Goal: Transaction & Acquisition: Purchase product/service

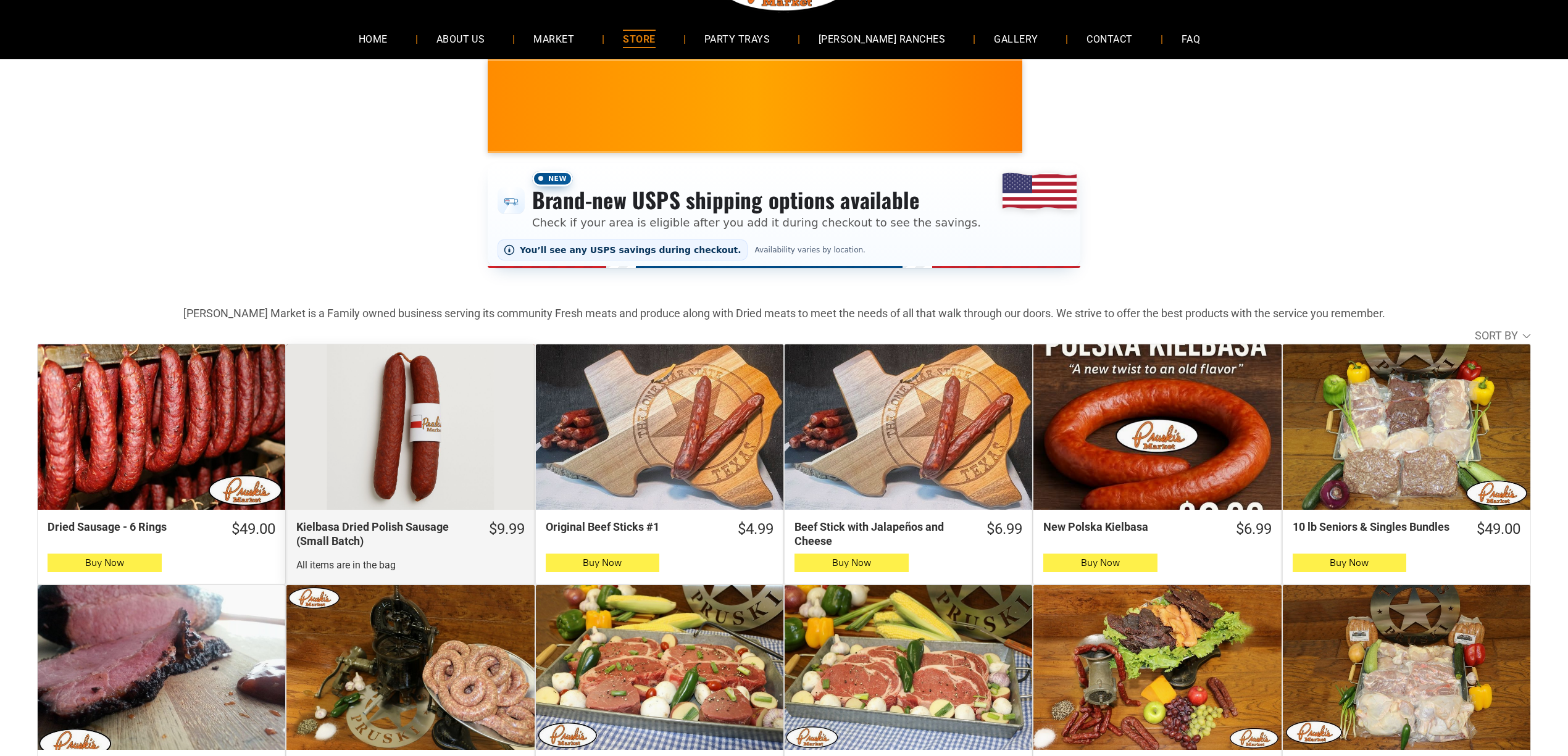
scroll to position [82, 0]
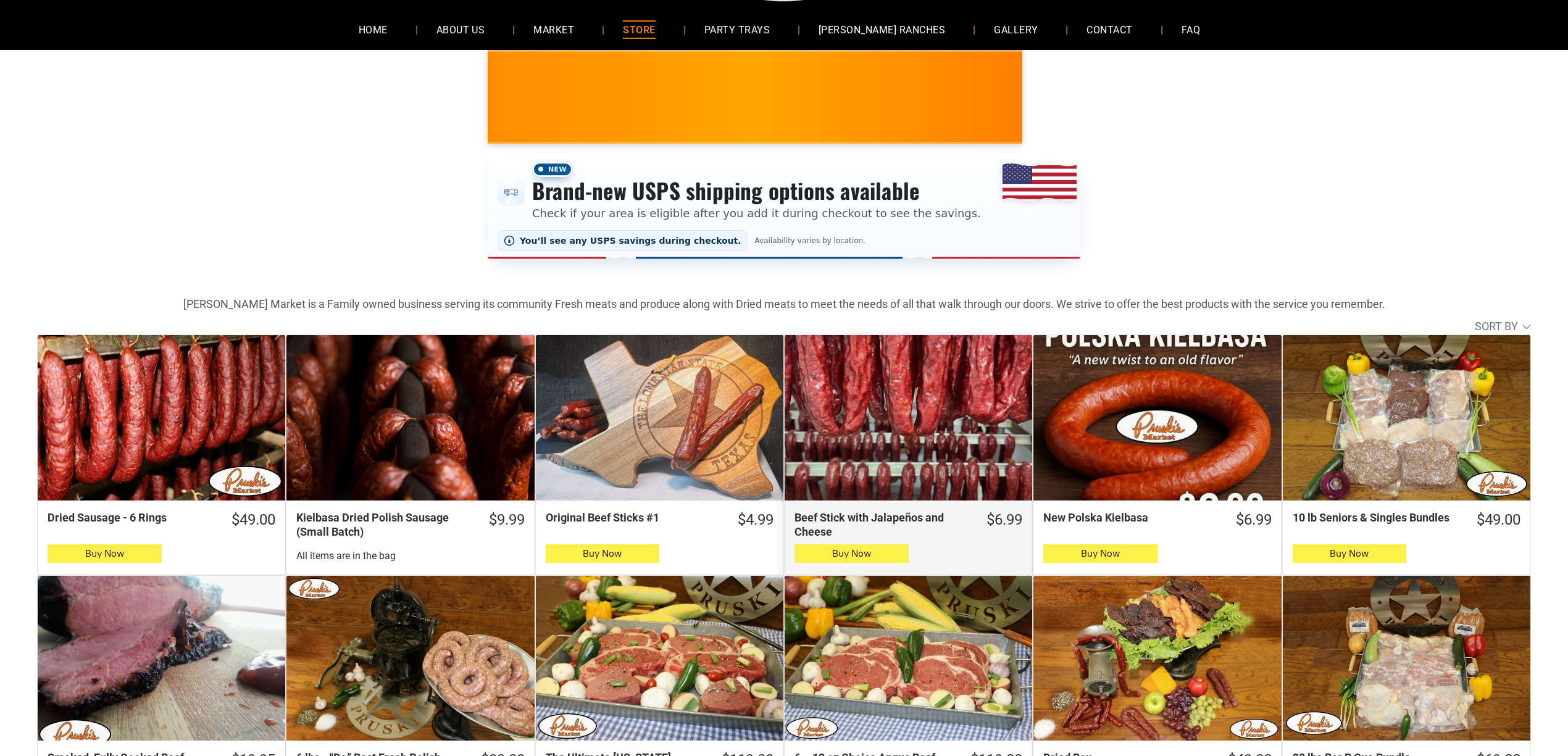
click at [972, 360] on div "Beef Stick with Jalapeños and Cheese" at bounding box center [908, 418] width 247 height 166
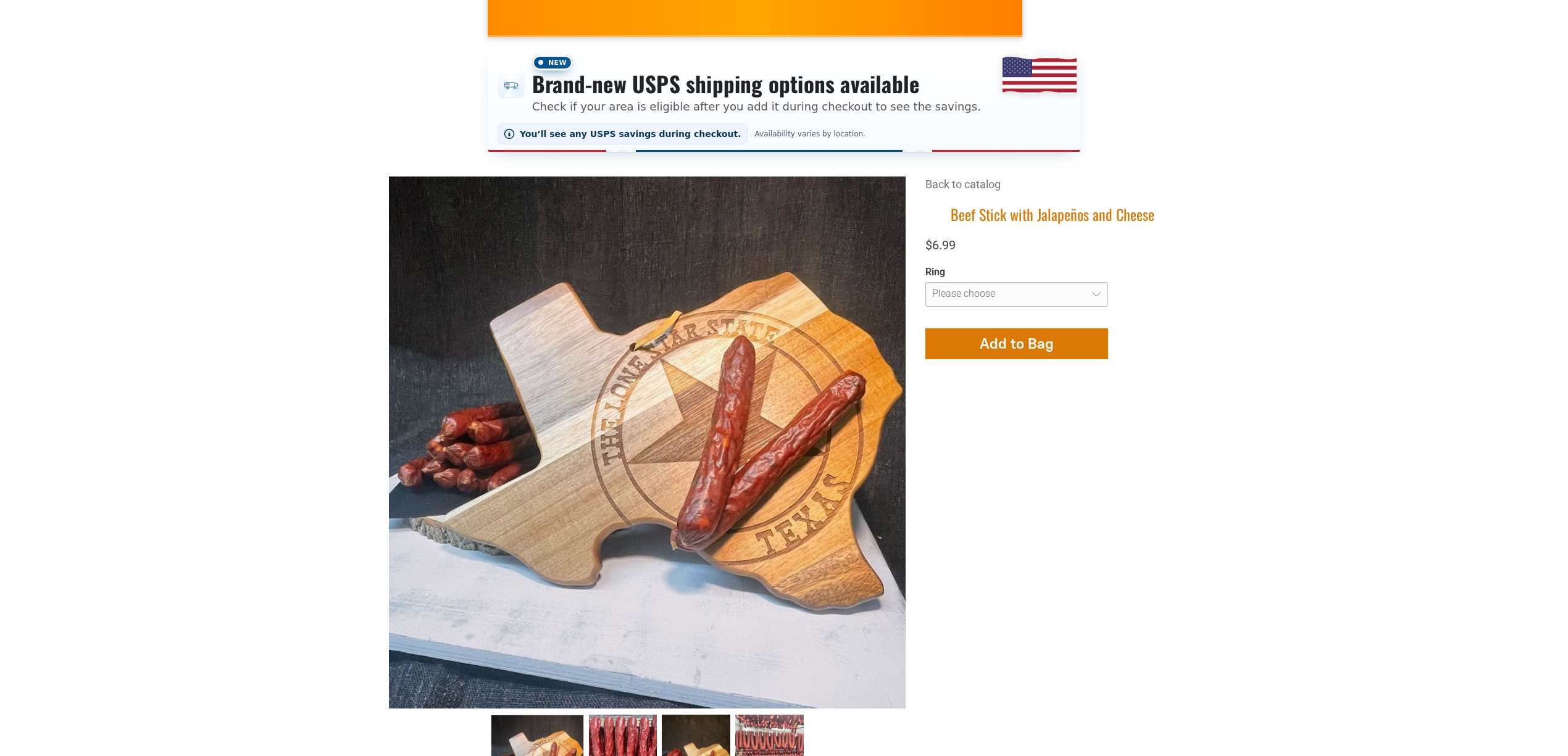
scroll to position [247, 0]
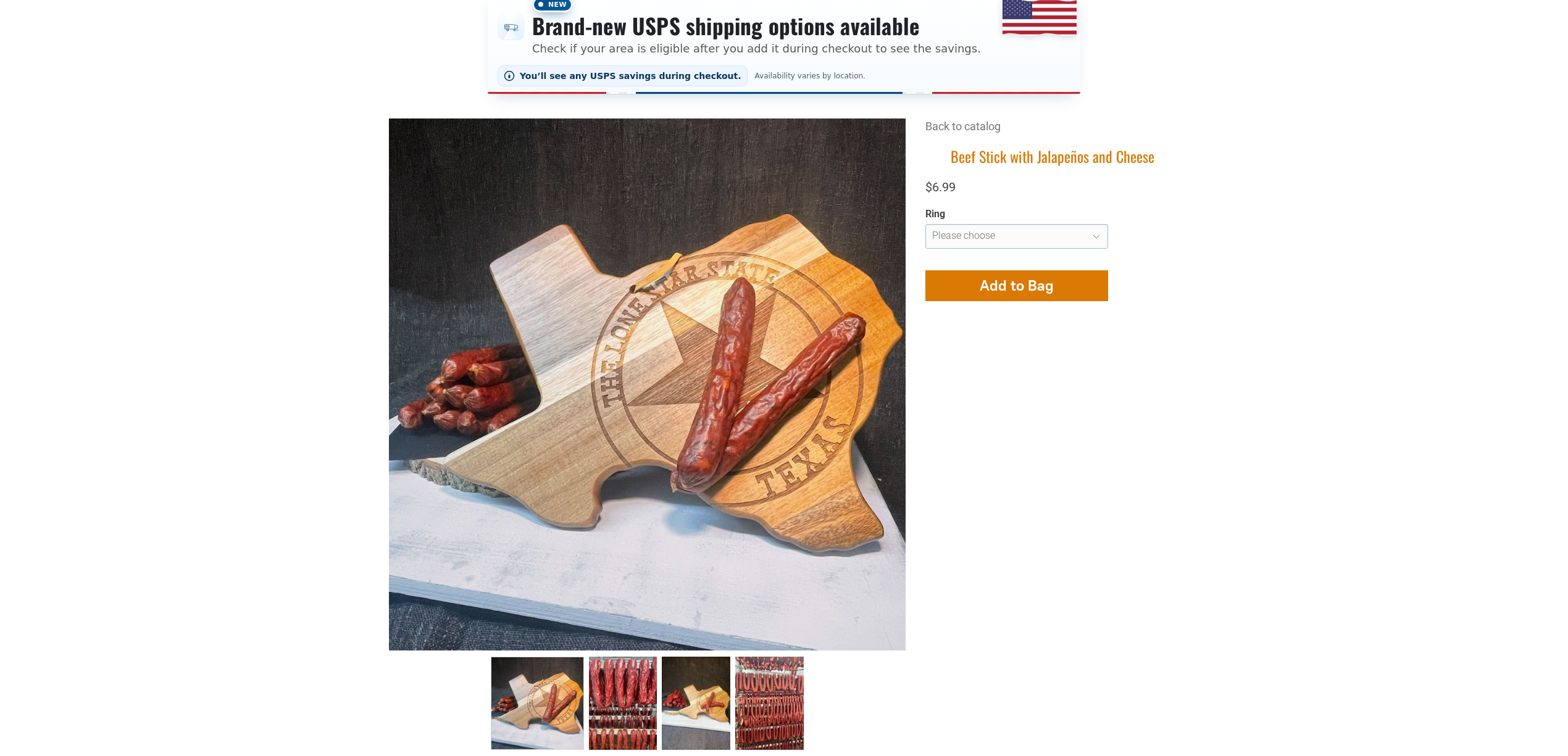
drag, startPoint x: 680, startPoint y: 416, endPoint x: 1164, endPoint y: 460, distance: 486.0
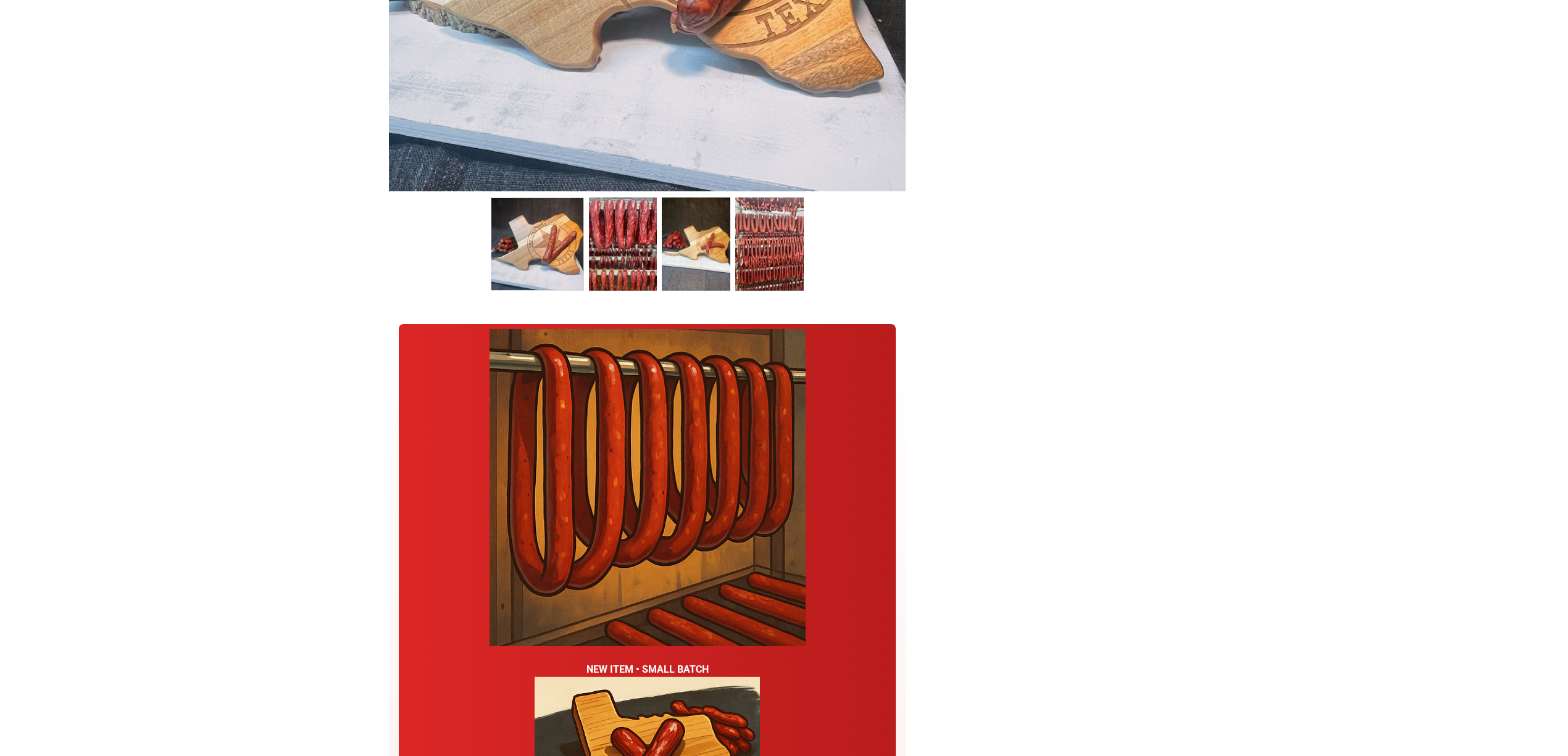
scroll to position [576, 0]
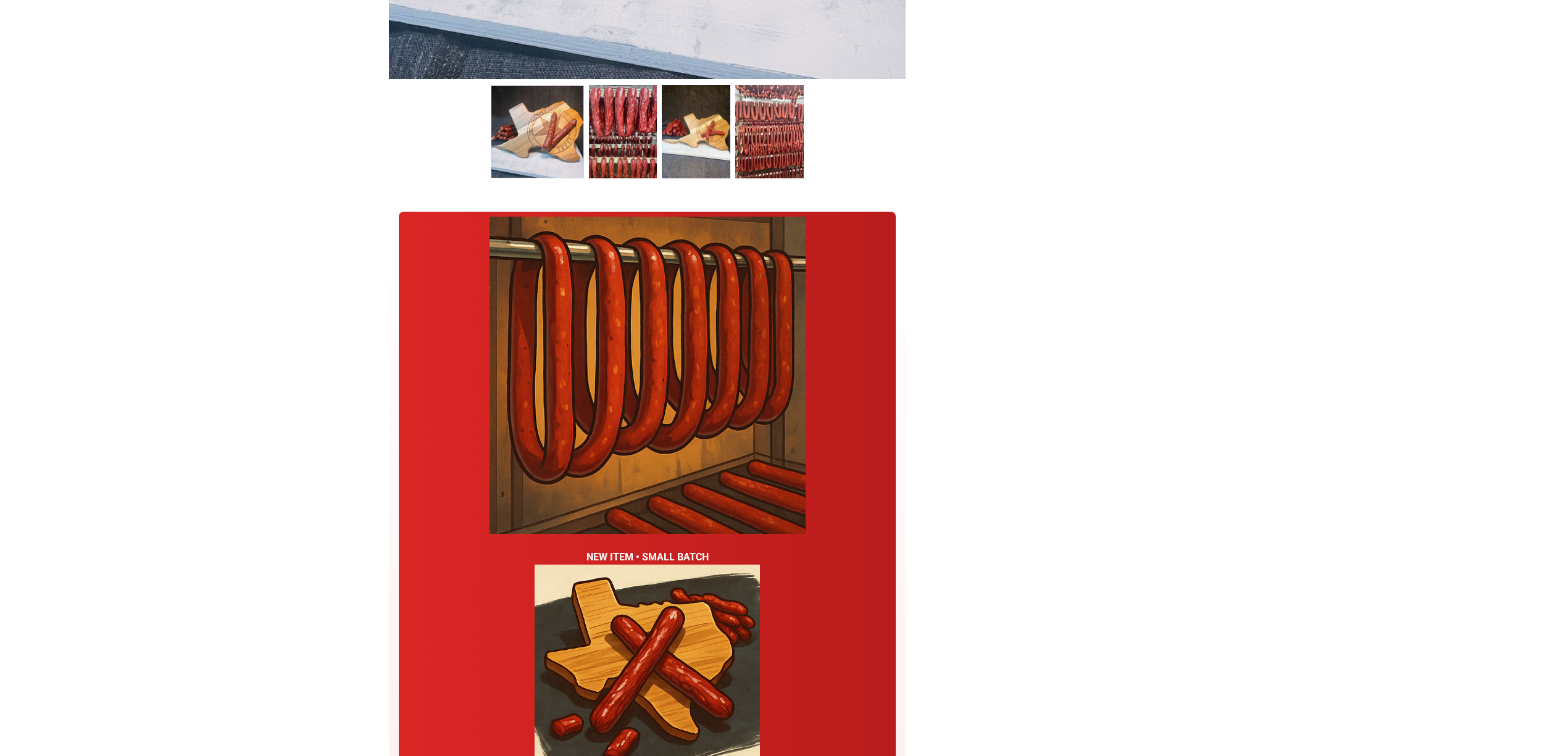
scroll to position [823, 0]
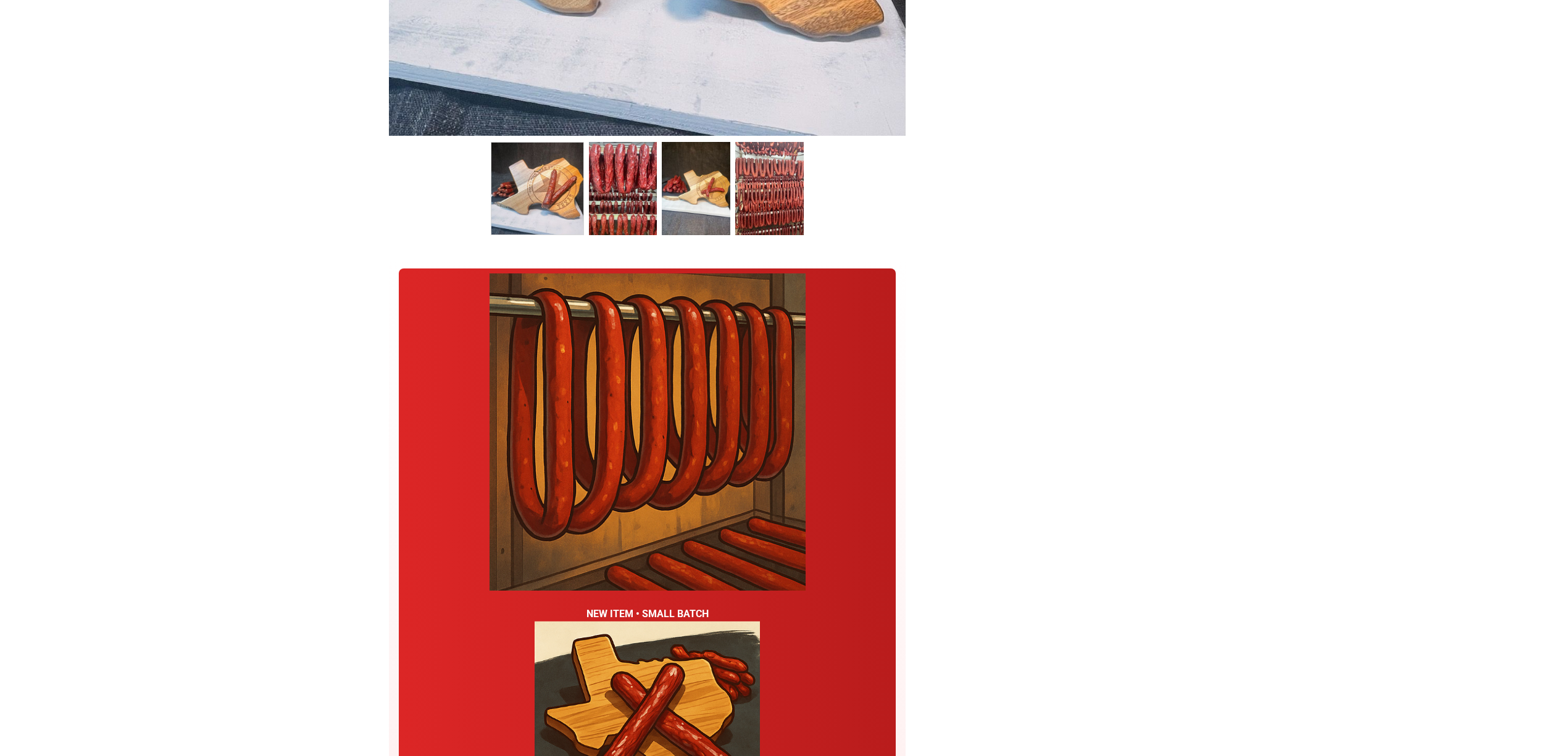
scroll to position [494, 0]
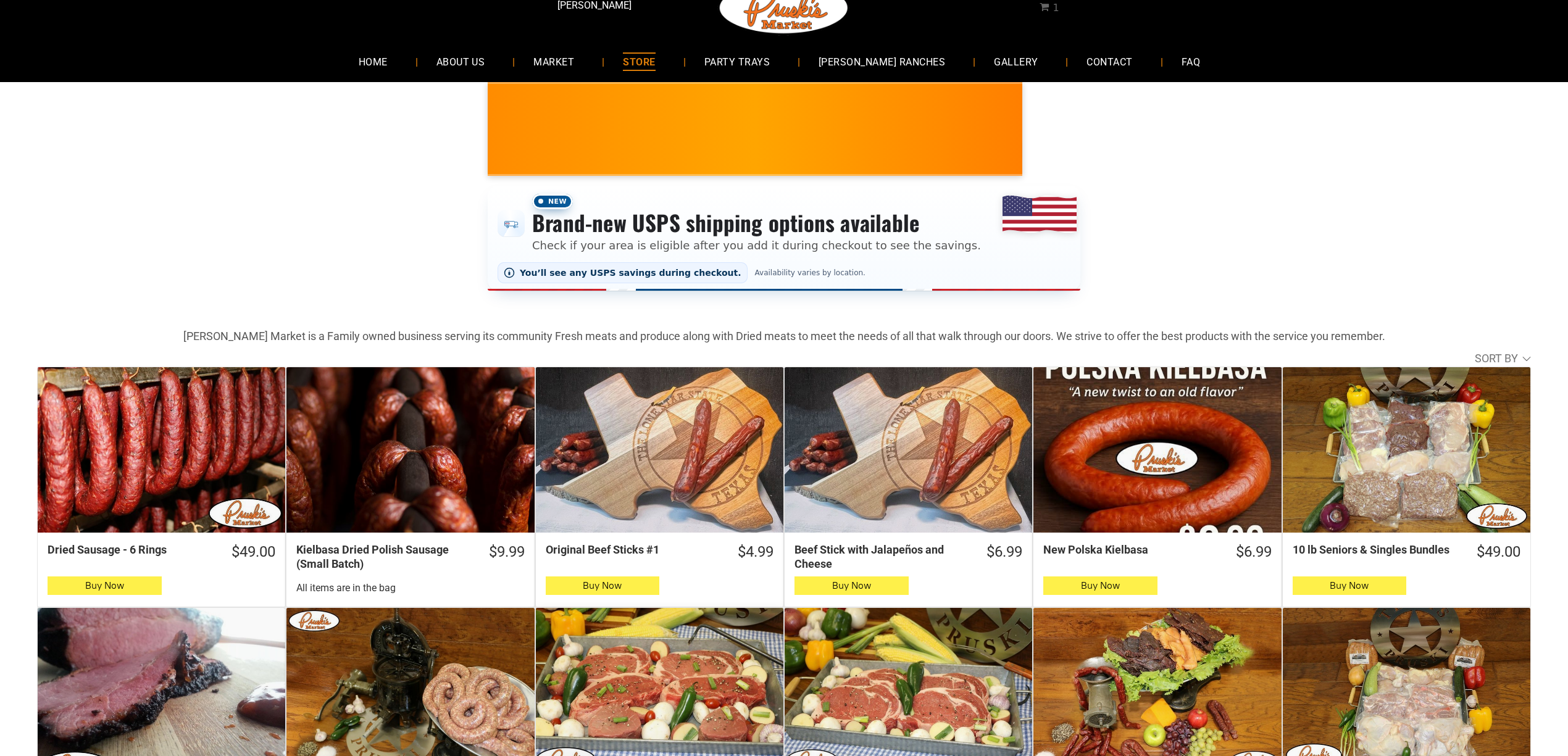
scroll to position [329, 0]
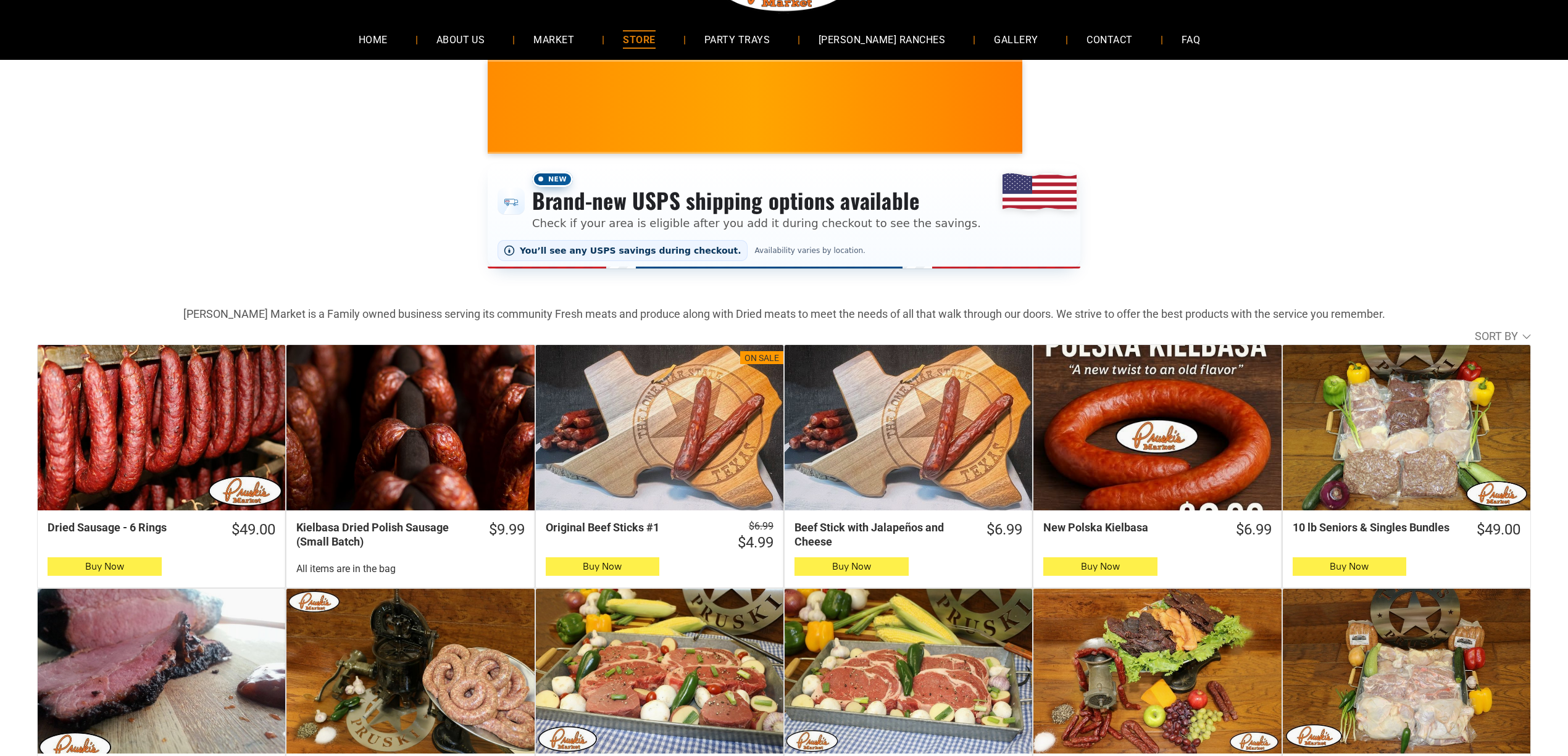
scroll to position [82, 0]
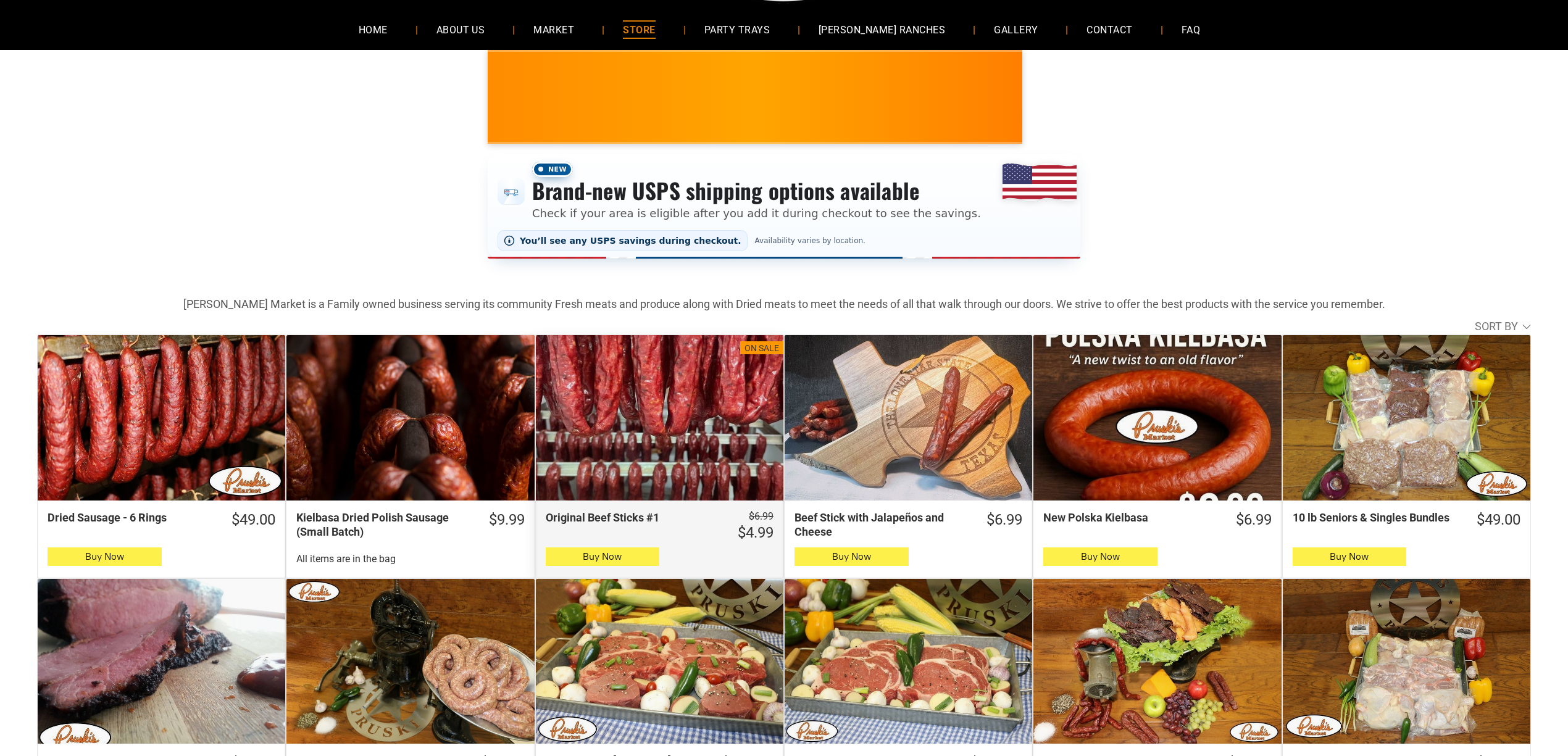
click at [721, 431] on div "Original Beef Sticks #1" at bounding box center [659, 418] width 247 height 166
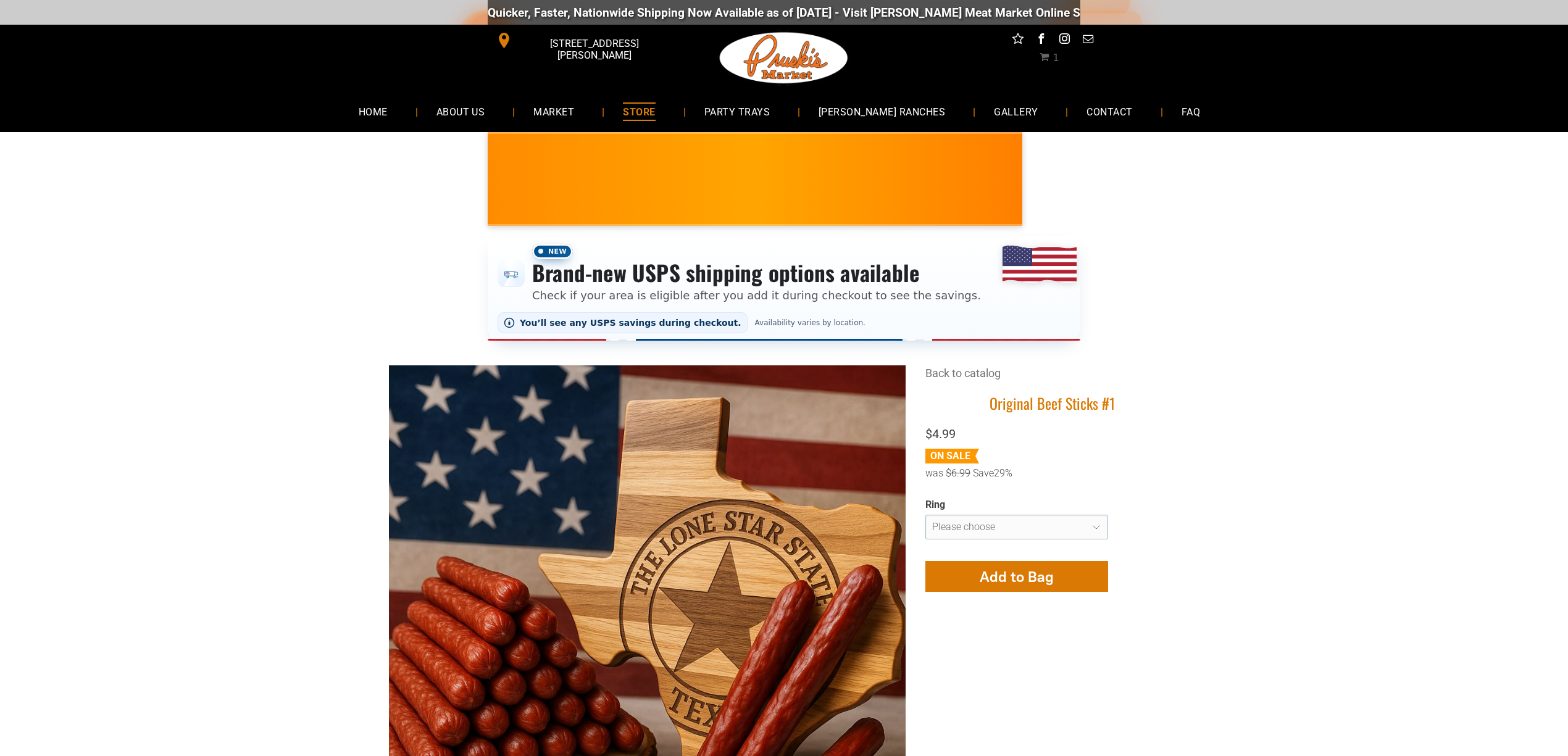
click at [655, 111] on span "STORE" at bounding box center [639, 111] width 32 height 18
